Goal: Transaction & Acquisition: Purchase product/service

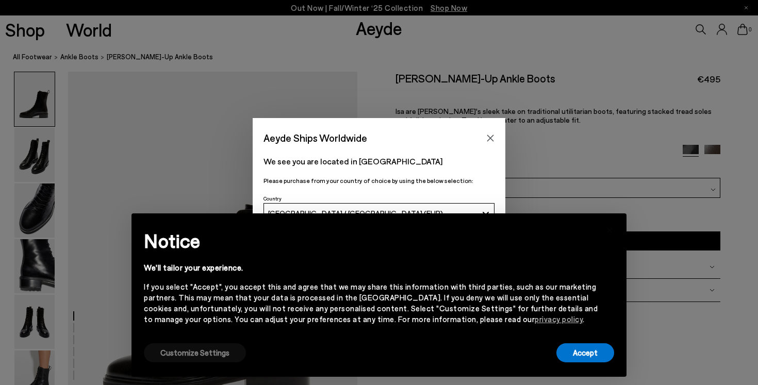
click at [222, 356] on button "Customize Settings" at bounding box center [195, 352] width 102 height 19
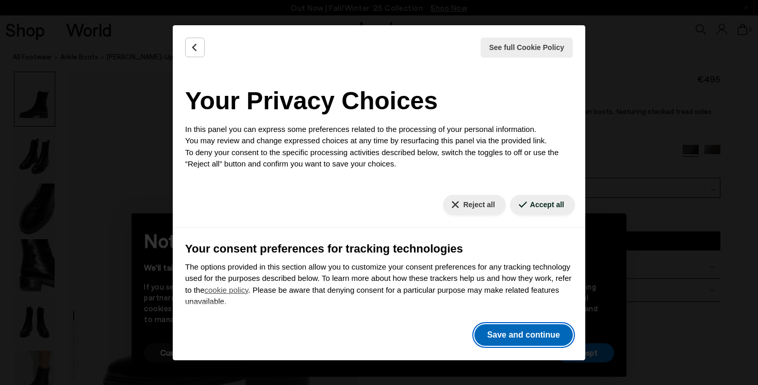
click at [522, 329] on button "Save and continue" at bounding box center [523, 335] width 98 height 22
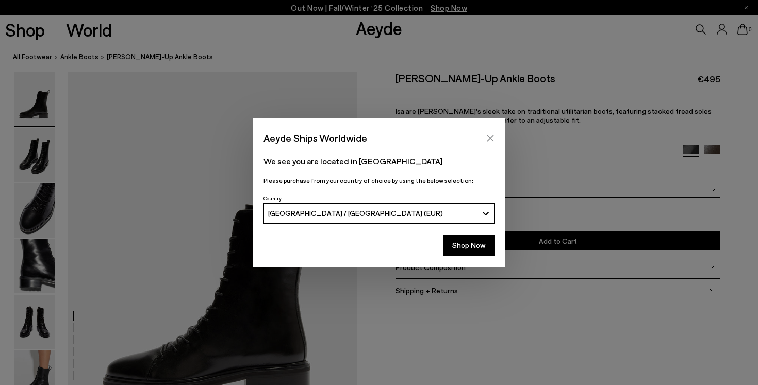
click at [493, 137] on icon "Close" at bounding box center [490, 138] width 8 height 8
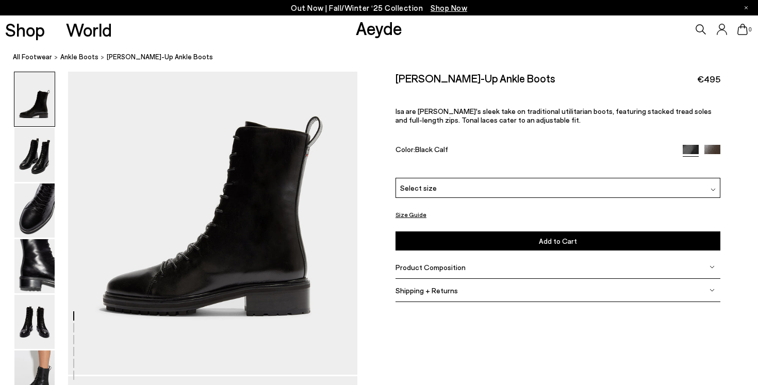
scroll to position [91, 0]
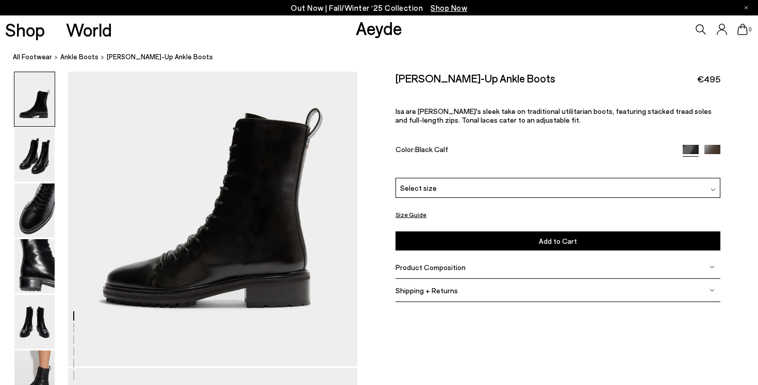
click at [535, 186] on div "Select size" at bounding box center [557, 188] width 325 height 20
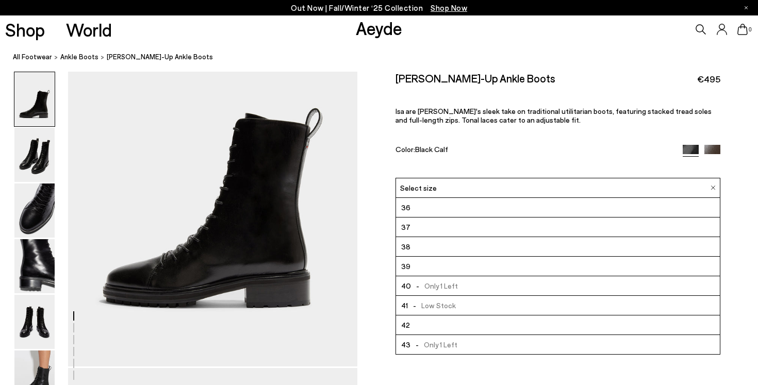
click at [513, 224] on li "37" at bounding box center [558, 227] width 324 height 20
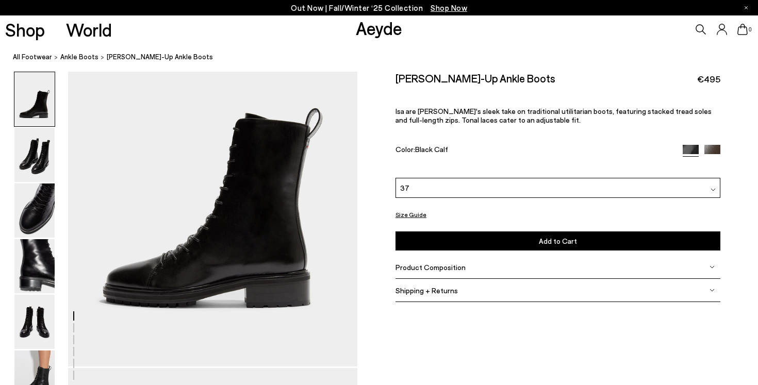
click at [568, 142] on div "Isa Lace-Up Ankle Boots €495 Isa are Aeyde's sleek take on traditional utilitar…" at bounding box center [557, 125] width 325 height 106
click at [44, 144] on img at bounding box center [34, 155] width 40 height 54
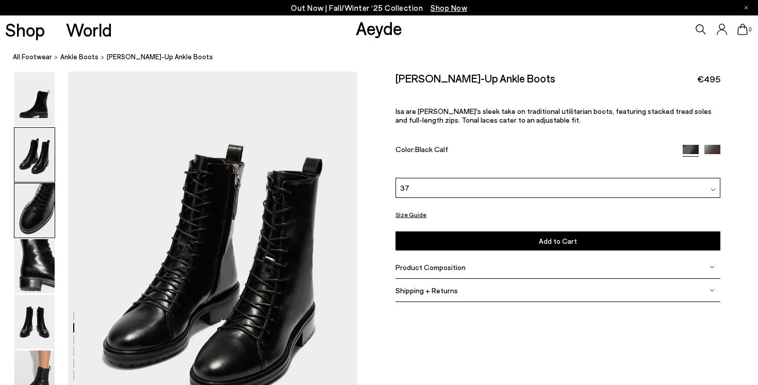
click at [40, 188] on img at bounding box center [34, 210] width 40 height 54
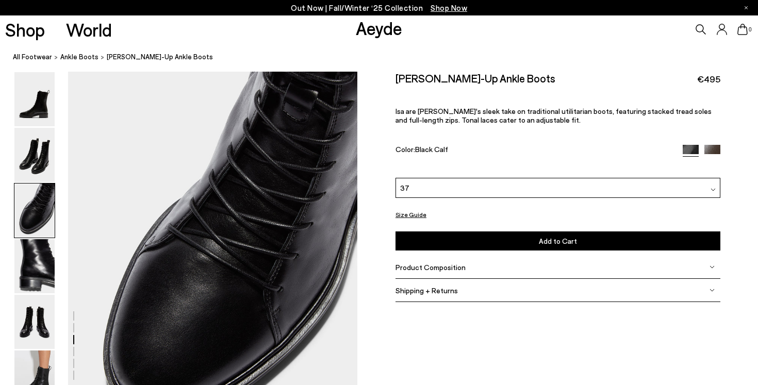
click at [41, 222] on img at bounding box center [34, 210] width 40 height 54
click at [41, 254] on img at bounding box center [34, 266] width 40 height 54
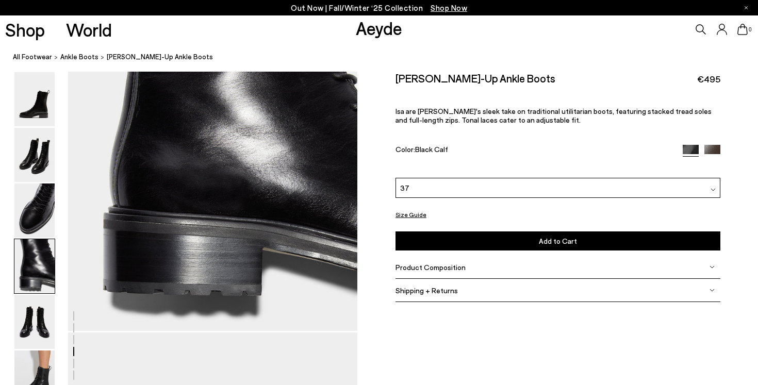
scroll to position [1308, 0]
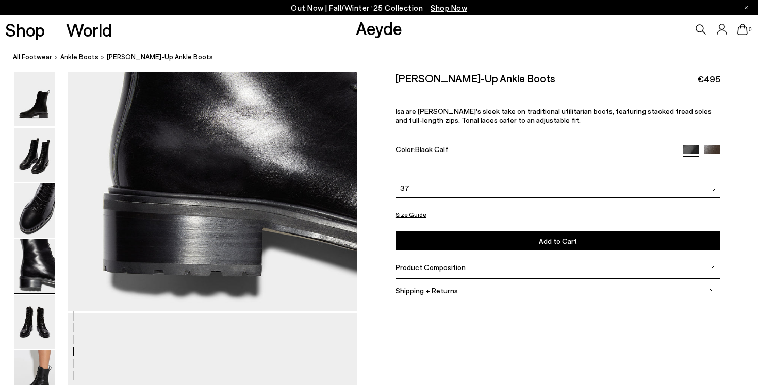
click at [25, 274] on img at bounding box center [34, 266] width 40 height 54
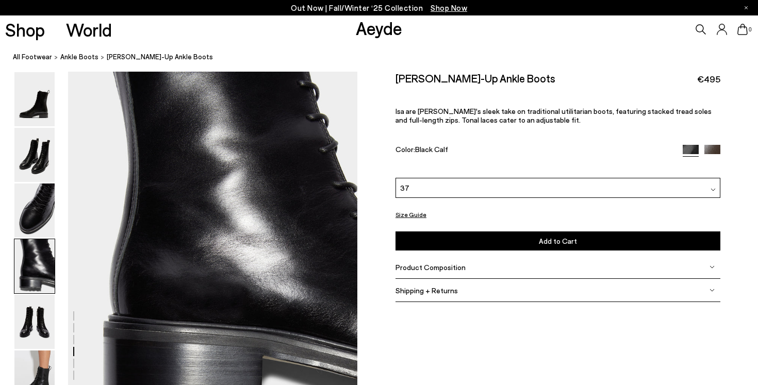
scroll to position [1163, 0]
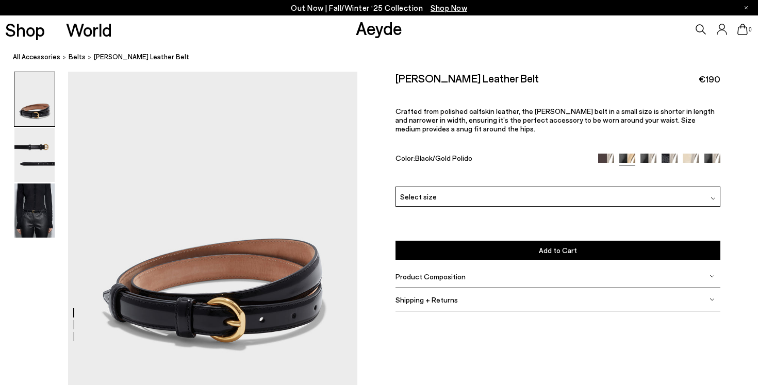
click at [34, 122] on img at bounding box center [34, 99] width 40 height 54
click at [34, 141] on img at bounding box center [34, 155] width 40 height 54
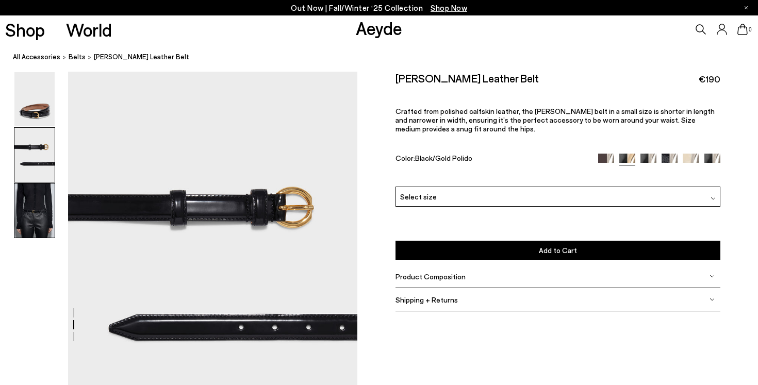
click at [33, 234] on img at bounding box center [34, 210] width 40 height 54
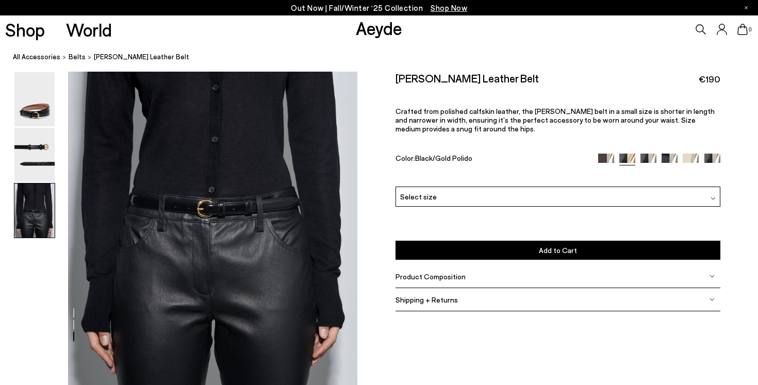
scroll to position [774, 0]
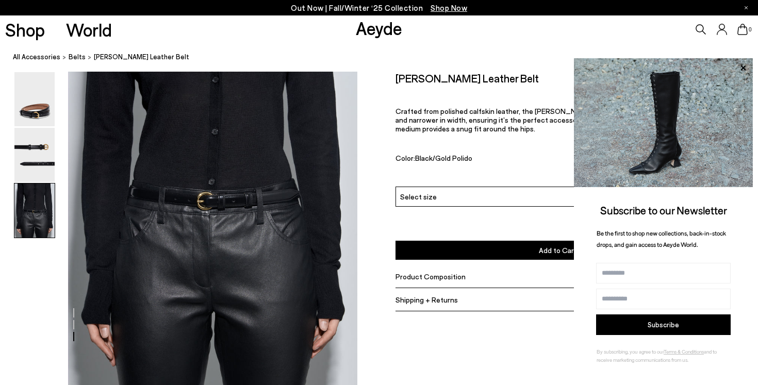
click at [469, 153] on div "[PERSON_NAME] Leather Belt €190 Crafted from polished calfskin leather, the [PE…" at bounding box center [557, 129] width 325 height 115
click at [463, 181] on div "[PERSON_NAME] Leather Belt €190 Crafted from polished calfskin leather, the [PE…" at bounding box center [557, 129] width 325 height 115
click at [501, 226] on div "Please Select a Color Black/Gold Polido Moka/Silver Polido Black/Gold Polido Bl…" at bounding box center [557, 224] width 325 height 74
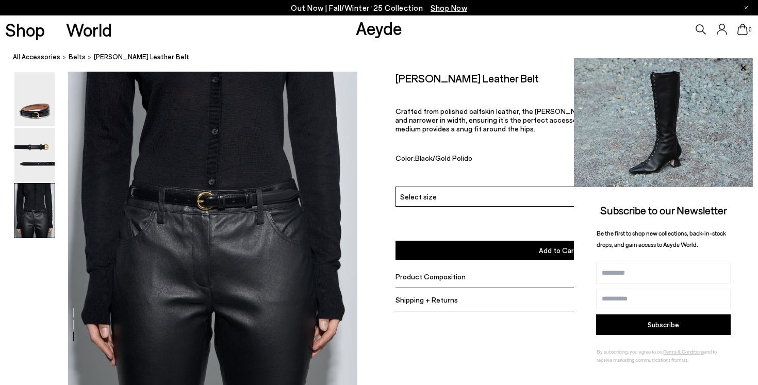
click at [506, 156] on div "Color: Black/Gold Polido" at bounding box center [491, 160] width 192 height 12
click at [492, 115] on span "Crafted from polished calfskin leather, the [PERSON_NAME] belt in a small size …" at bounding box center [554, 120] width 319 height 26
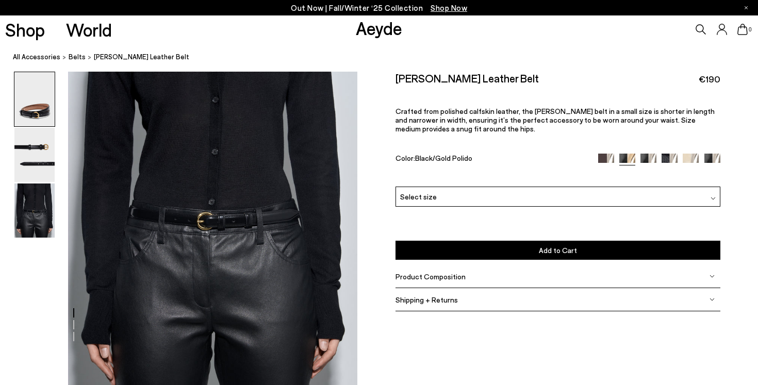
scroll to position [774, 0]
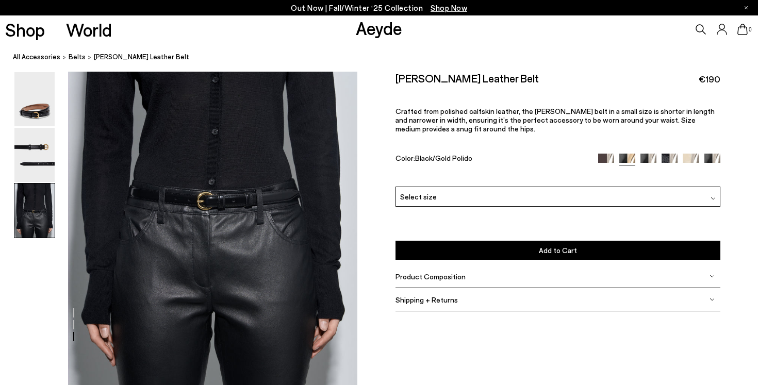
click at [525, 196] on div "Select size" at bounding box center [557, 197] width 325 height 20
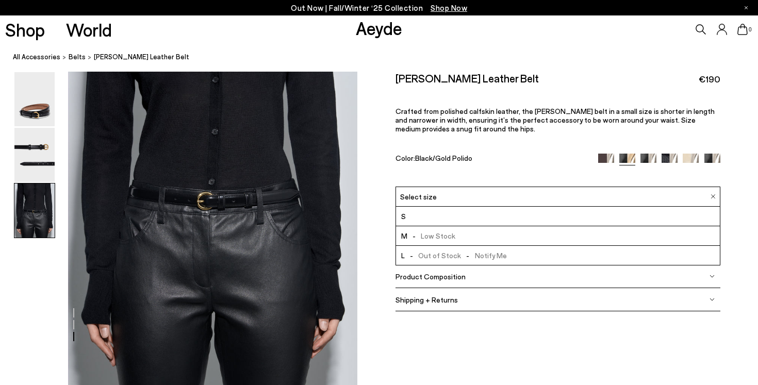
click at [516, 212] on li "S" at bounding box center [558, 217] width 324 height 20
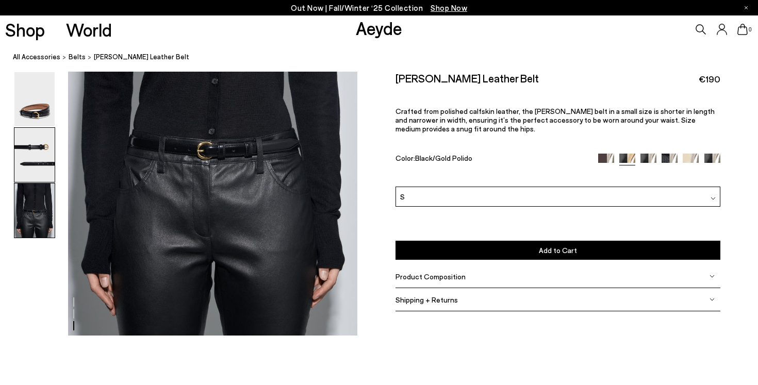
click at [29, 160] on img at bounding box center [34, 155] width 40 height 54
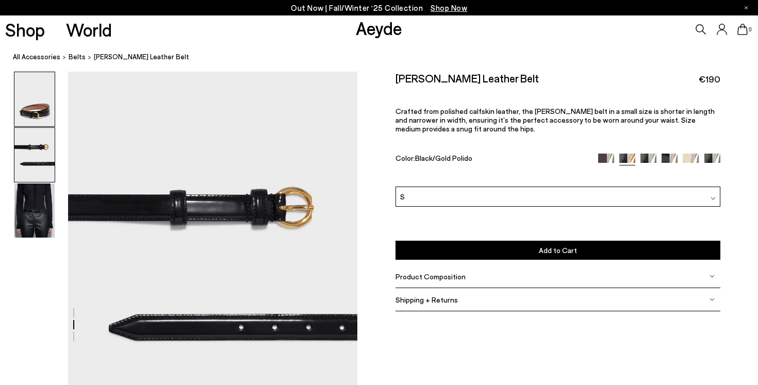
click at [26, 111] on img at bounding box center [34, 99] width 40 height 54
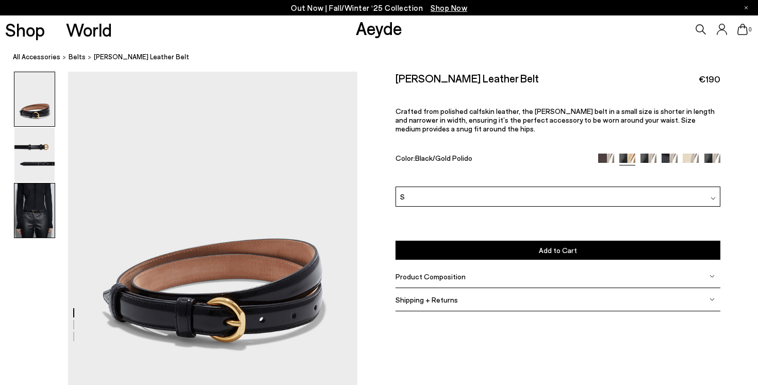
click at [35, 232] on img at bounding box center [34, 210] width 40 height 54
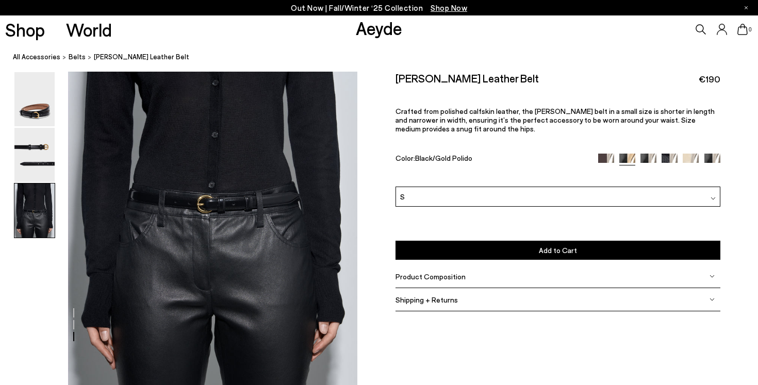
scroll to position [774, 0]
